Goal: Task Accomplishment & Management: Use online tool/utility

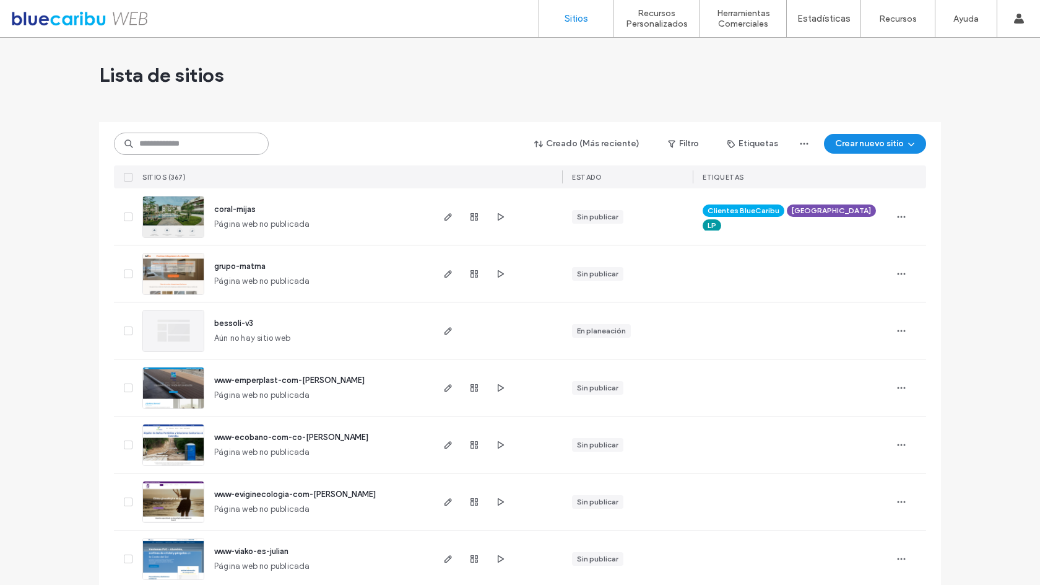
click at [182, 141] on input at bounding box center [191, 144] width 155 height 22
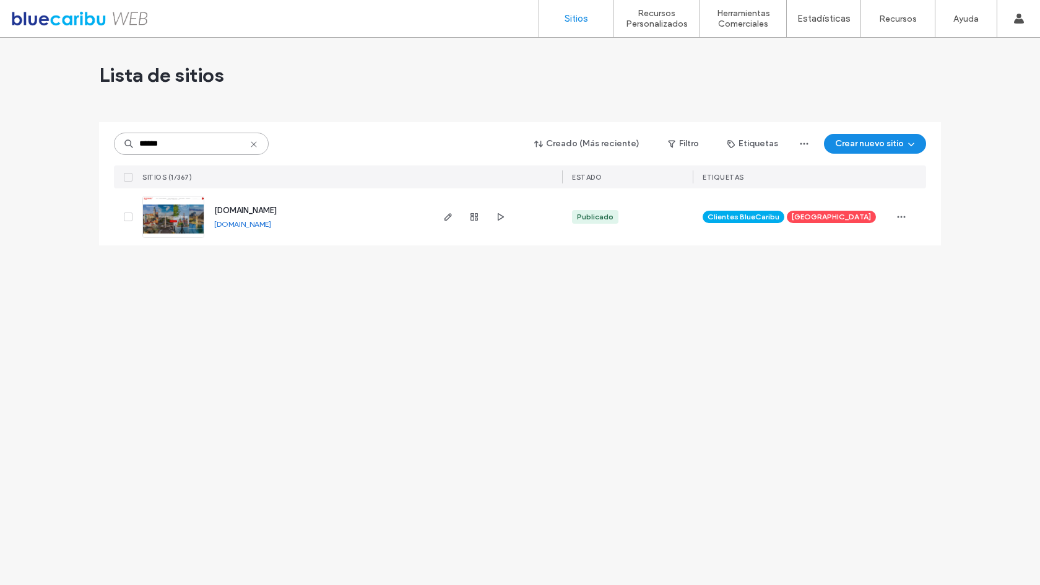
type input "******"
click at [261, 213] on span "[DOMAIN_NAME]" at bounding box center [245, 210] width 63 height 9
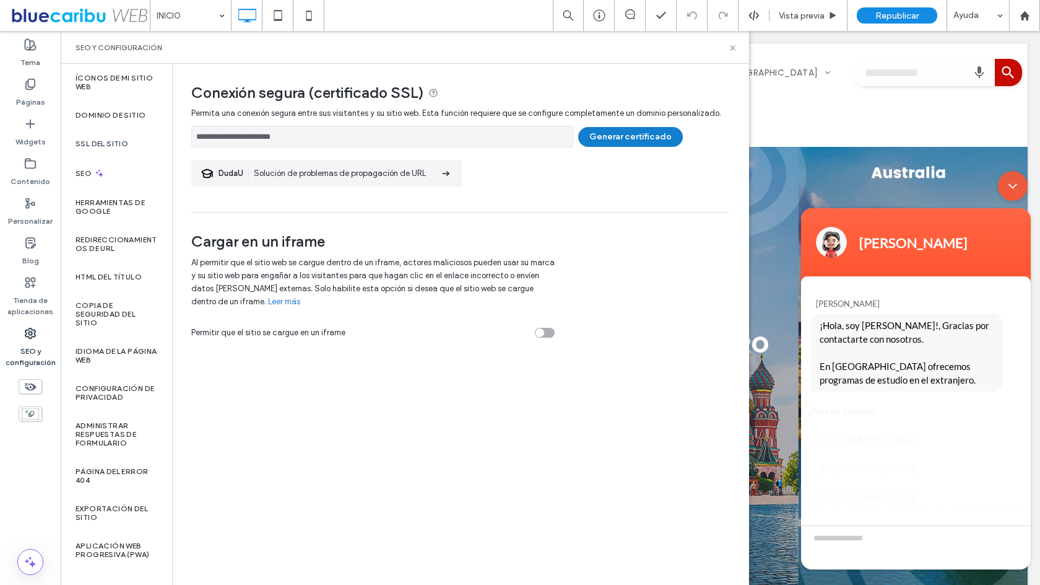
click at [610, 139] on button "Generar certificado" at bounding box center [630, 137] width 105 height 20
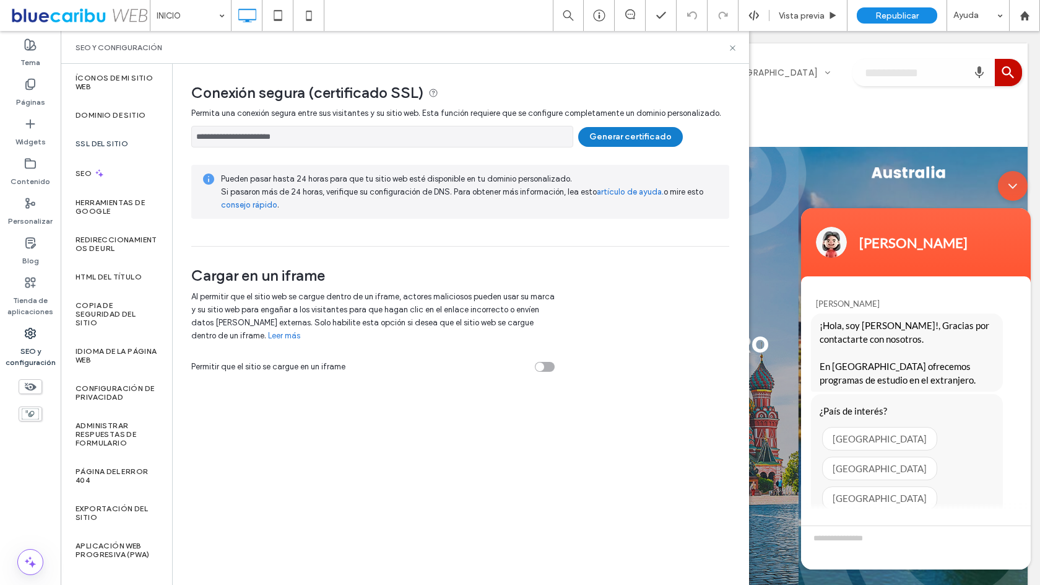
click at [608, 137] on button "Generar certificado" at bounding box center [630, 137] width 105 height 20
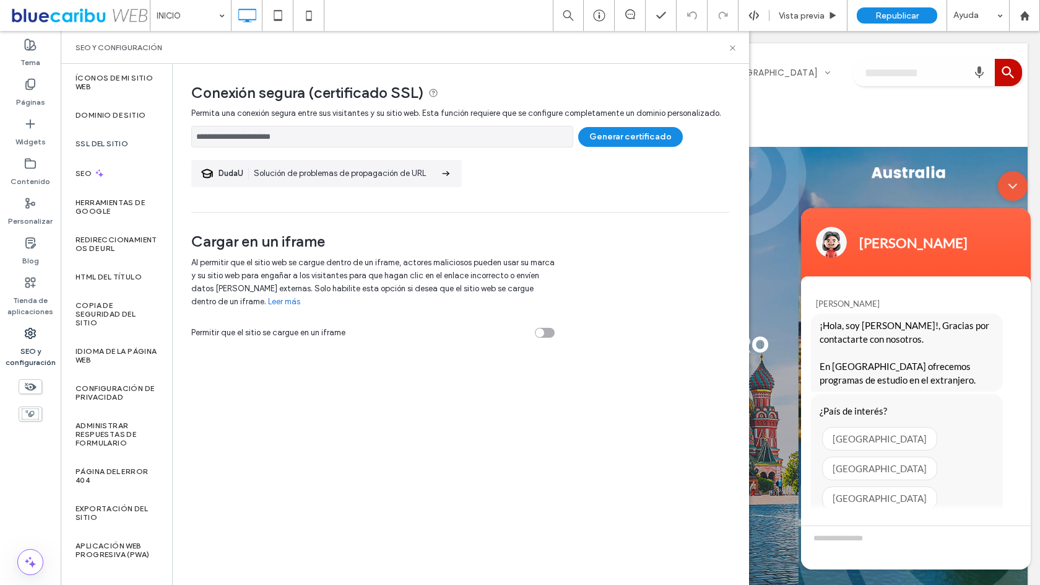
click at [899, 17] on div at bounding box center [520, 292] width 1040 height 585
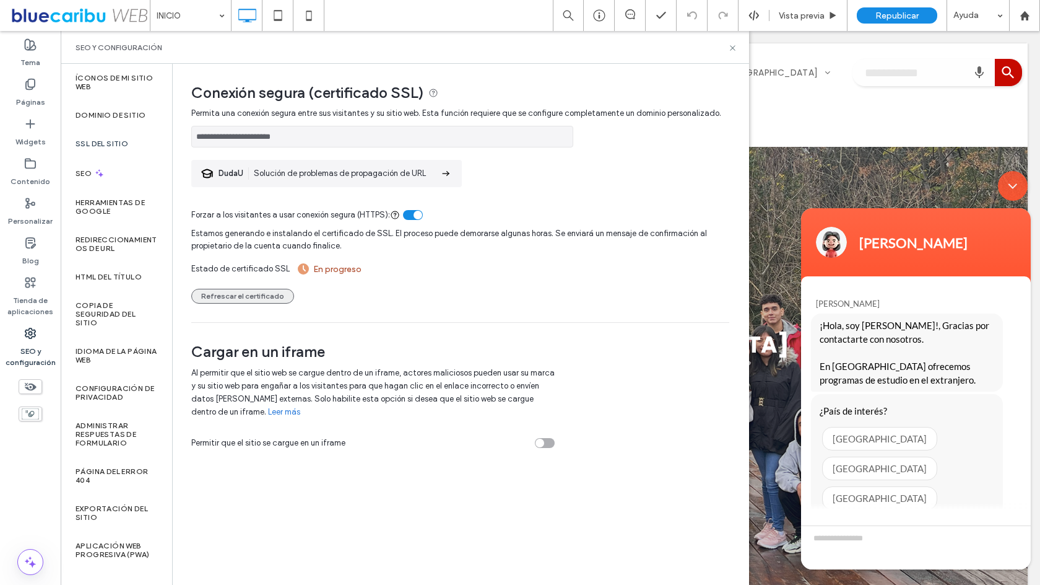
click at [259, 297] on button "Refrescar el certificado" at bounding box center [242, 296] width 103 height 15
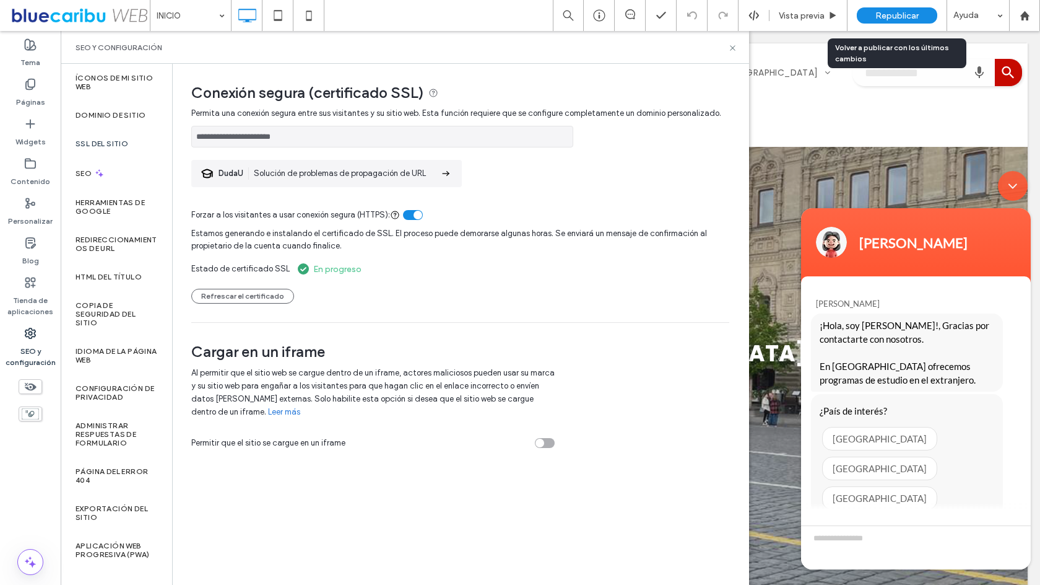
click at [885, 11] on span "Republicar" at bounding box center [897, 16] width 43 height 11
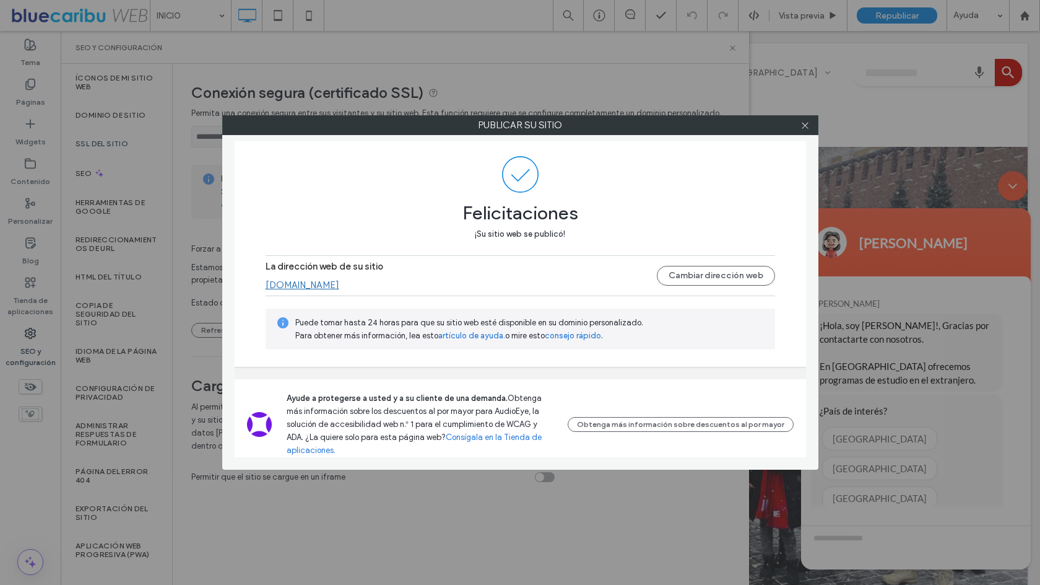
click at [686, 92] on div "Publicar su sitio Felicitaciones ¡Su sitio web se publicó! La dirección web de …" at bounding box center [520, 292] width 1040 height 585
click at [804, 121] on icon at bounding box center [805, 125] width 9 height 9
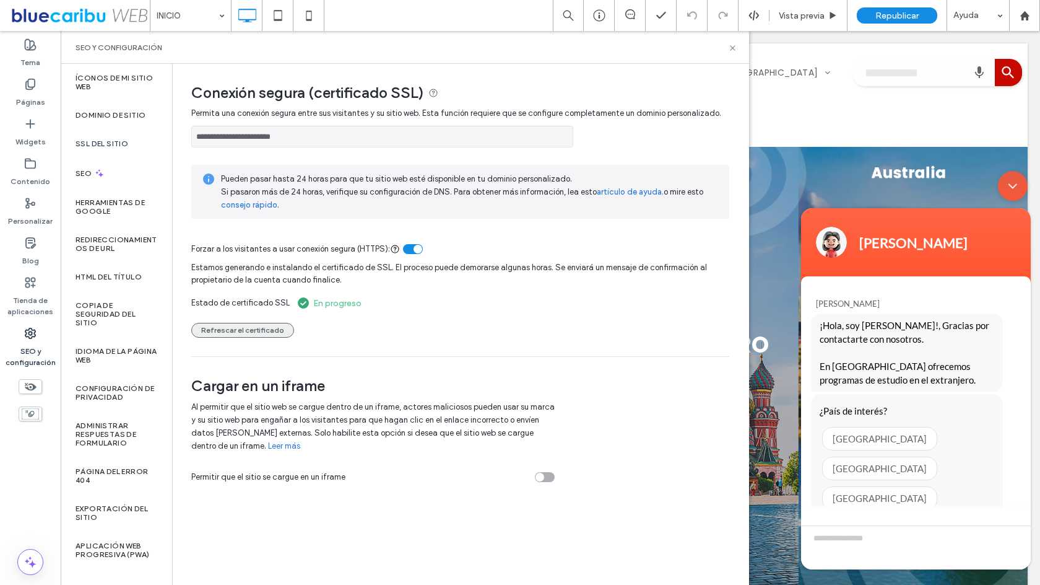
click at [273, 329] on button "Refrescar el certificado" at bounding box center [242, 330] width 103 height 15
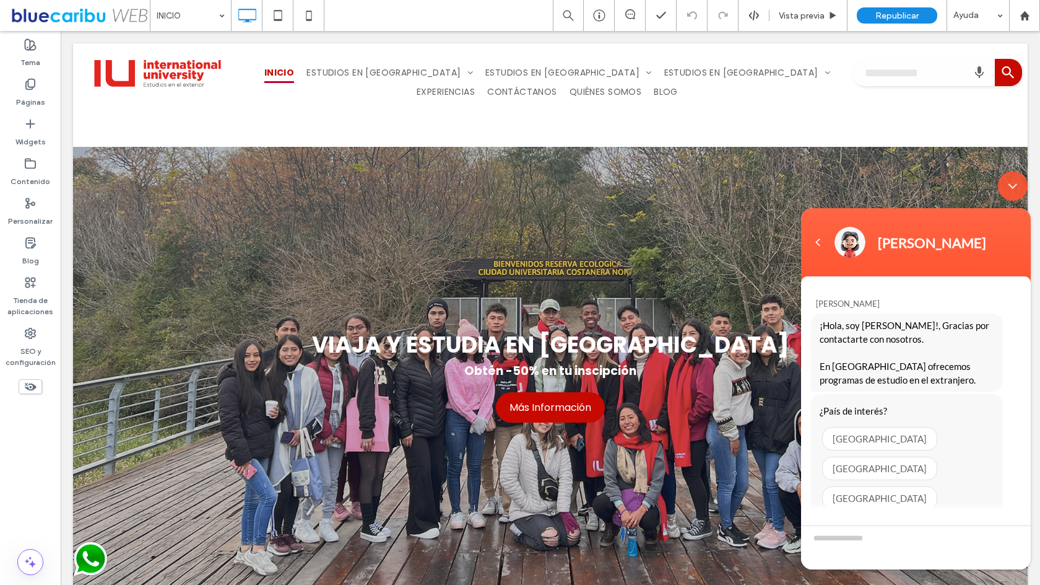
click at [1008, 185] on div "Minimizar ventana de chat en vivo" at bounding box center [1013, 186] width 30 height 30
